Goal: Transaction & Acquisition: Purchase product/service

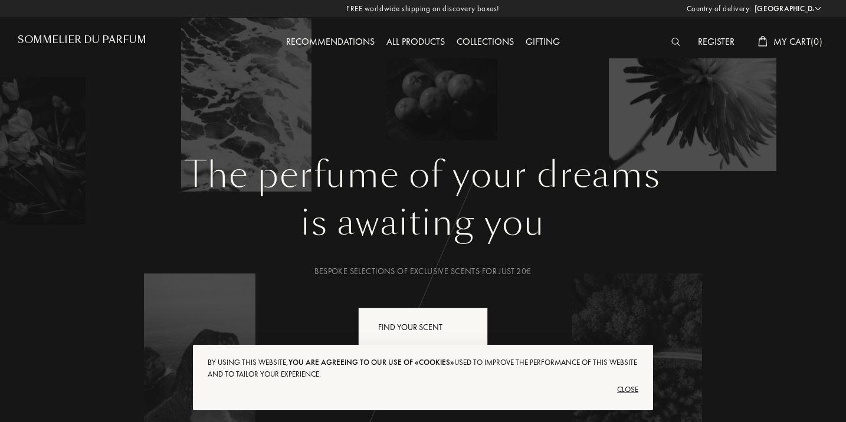
select select "FR"
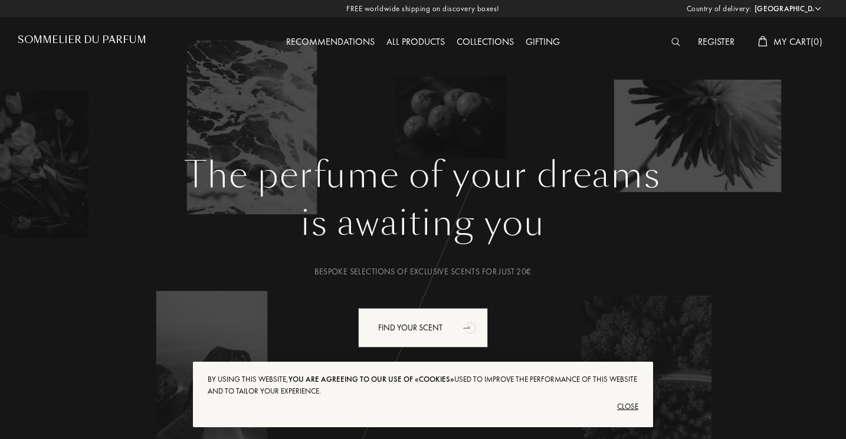
click at [629, 405] on div "Close" at bounding box center [423, 406] width 431 height 19
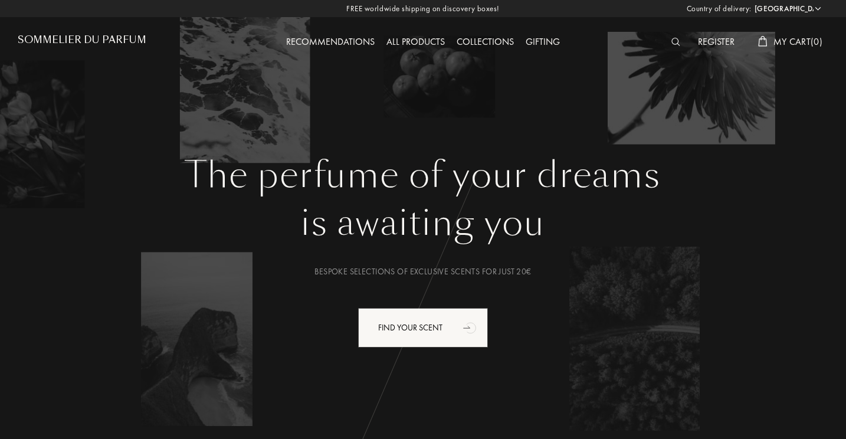
click at [428, 35] on div "All products" at bounding box center [415, 42] width 70 height 15
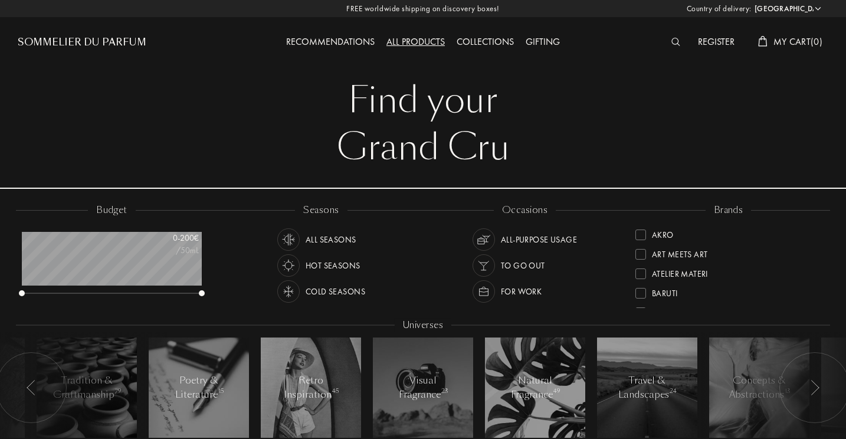
select select "FR"
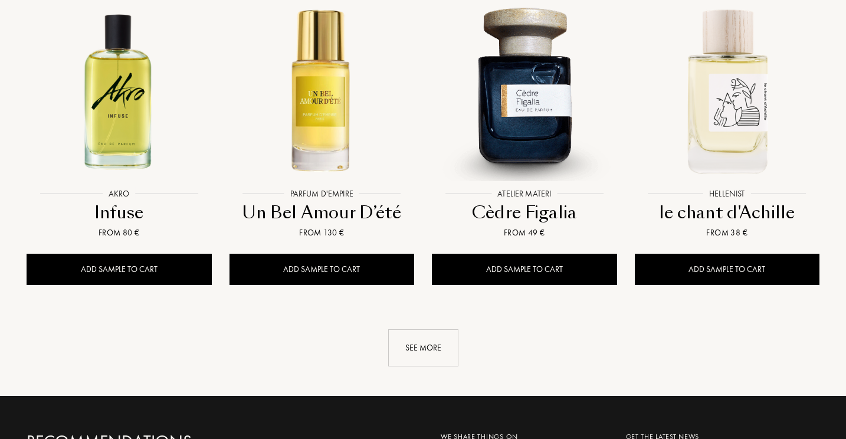
scroll to position [1221, 0]
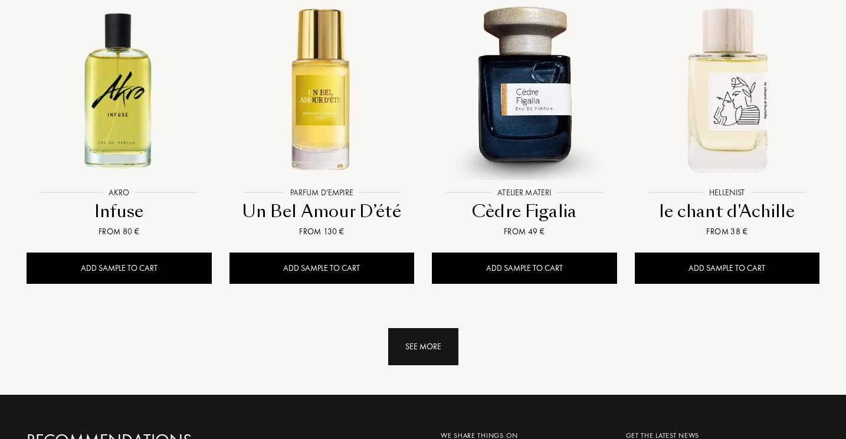
click at [418, 328] on div "See more" at bounding box center [423, 346] width 70 height 37
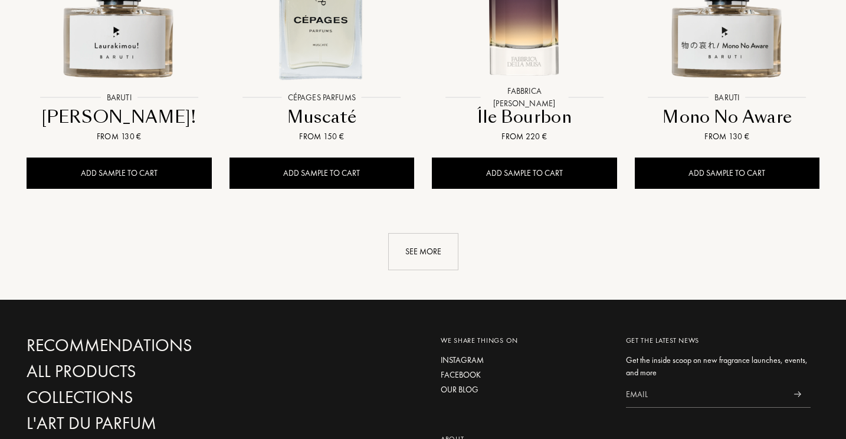
scroll to position [2319, 0]
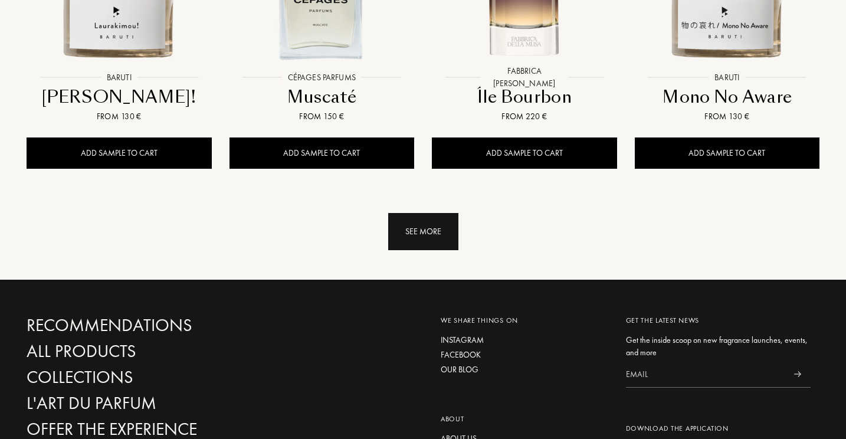
click at [434, 213] on div "See more" at bounding box center [423, 231] width 70 height 37
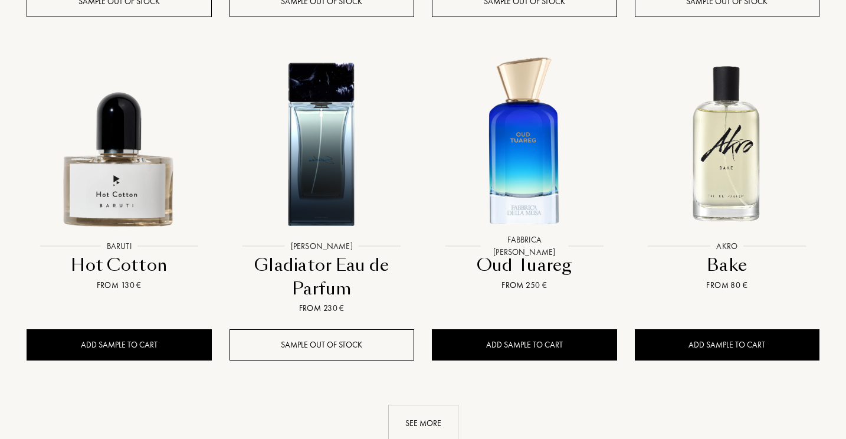
scroll to position [3157, 0]
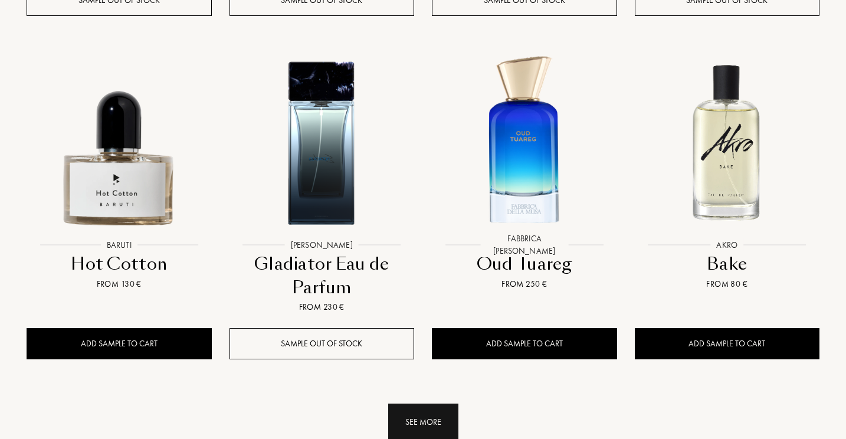
click at [404, 403] on div "See more" at bounding box center [423, 421] width 70 height 37
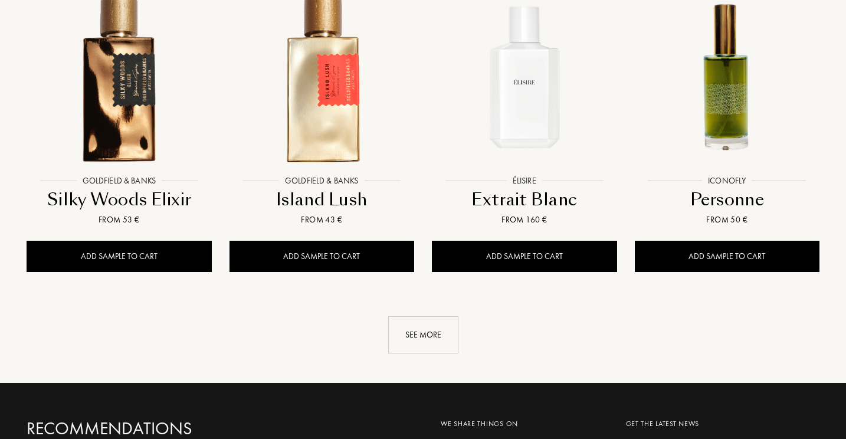
scroll to position [4210, 0]
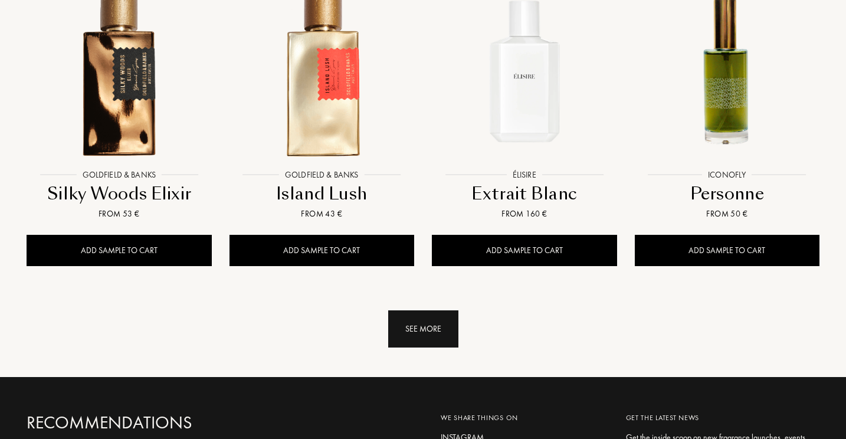
click at [448, 310] on div "See more" at bounding box center [423, 328] width 70 height 37
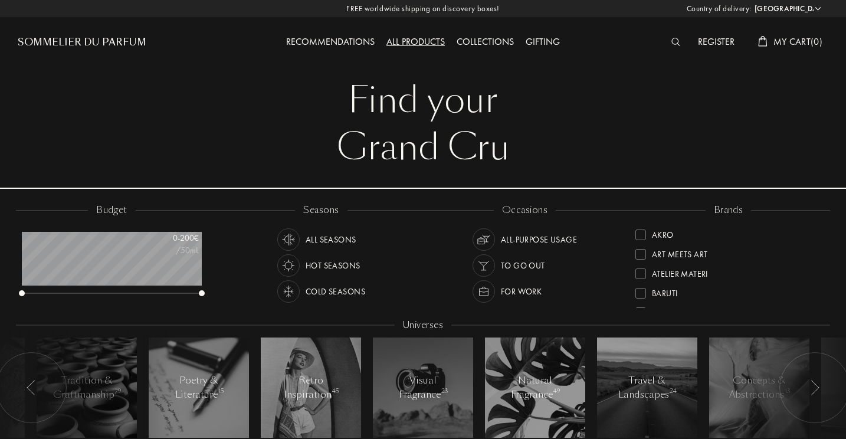
scroll to position [0, 0]
click at [481, 40] on div "Collections" at bounding box center [485, 42] width 69 height 15
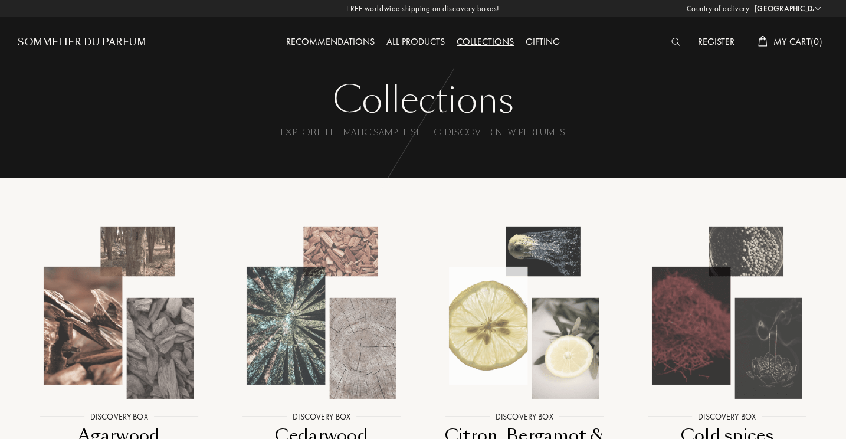
select select "FR"
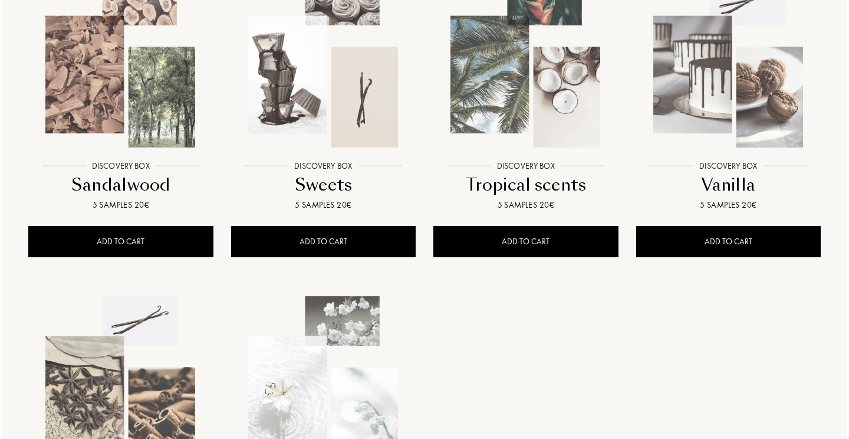
scroll to position [911, 0]
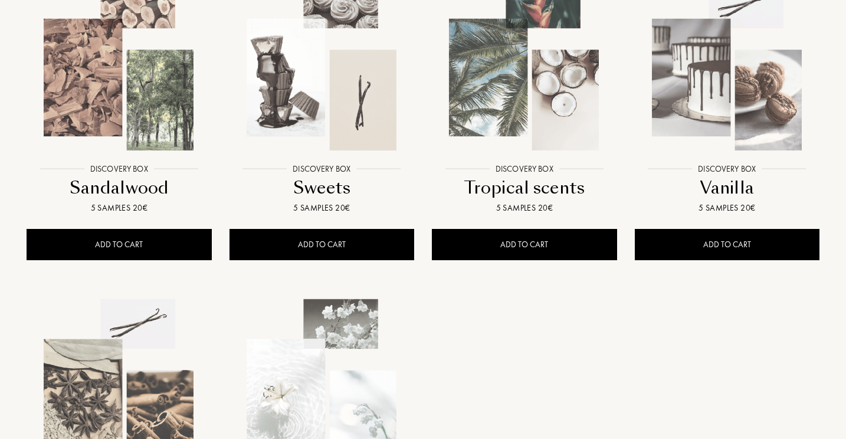
click at [730, 63] on img at bounding box center [727, 64] width 182 height 182
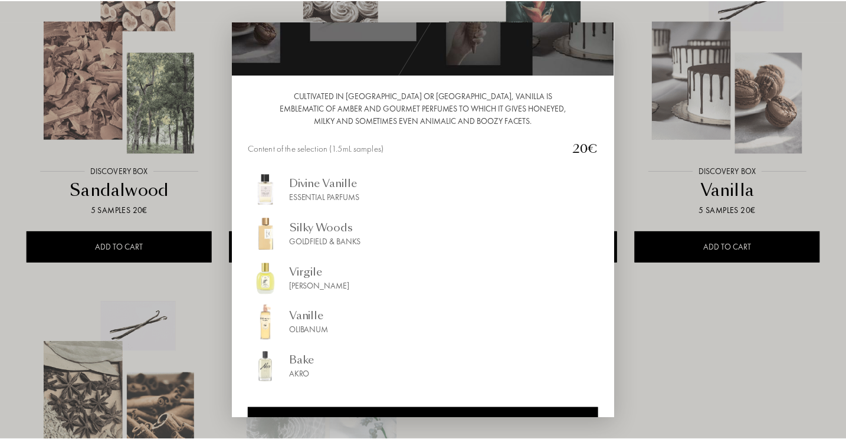
scroll to position [71, 0]
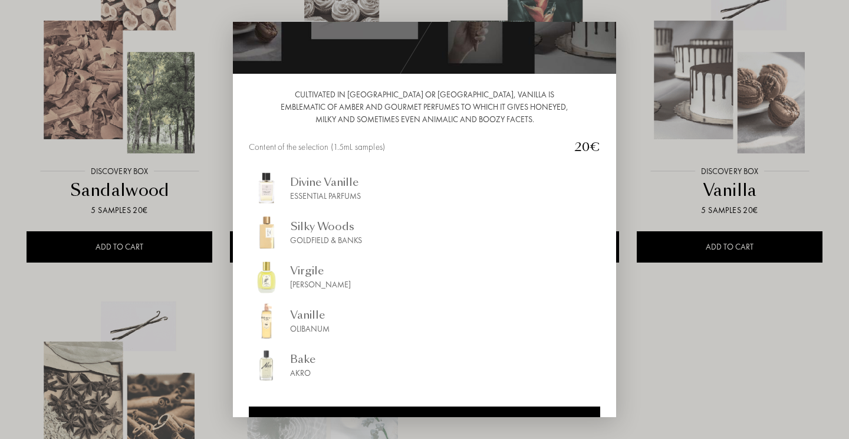
click at [638, 290] on div at bounding box center [424, 219] width 849 height 439
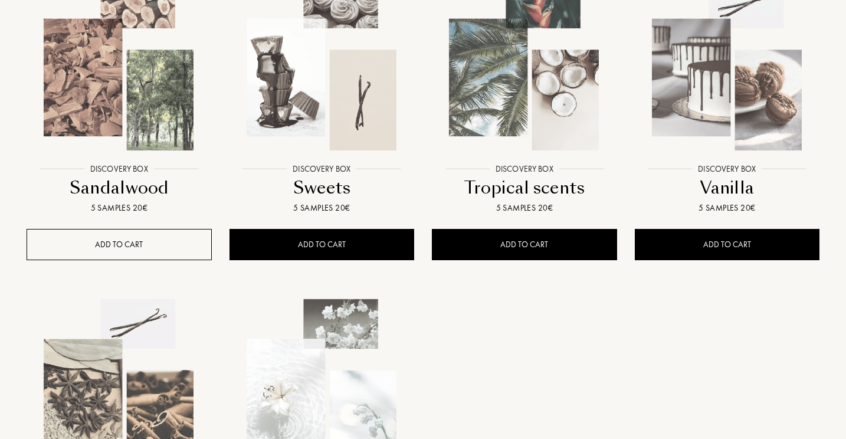
click at [169, 232] on div "ADD TO CART" at bounding box center [119, 244] width 185 height 31
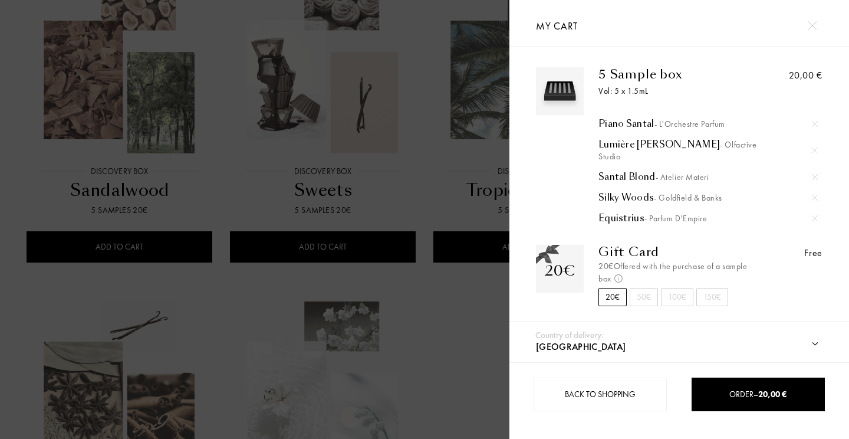
click at [464, 307] on div at bounding box center [255, 219] width 510 height 439
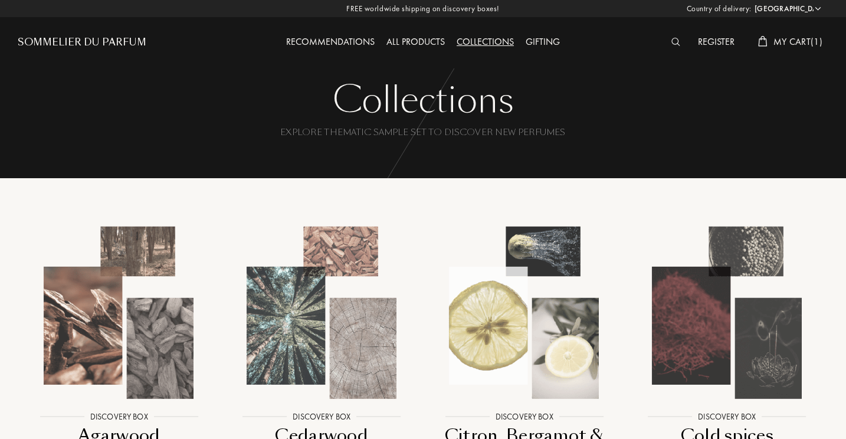
scroll to position [0, 0]
